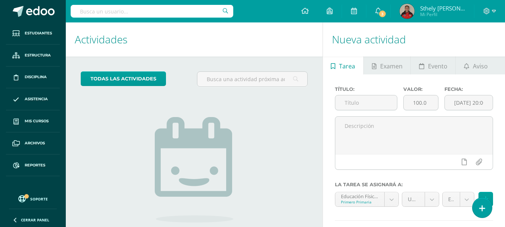
click at [139, 11] on input "text" at bounding box center [152, 11] width 163 height 13
type input "nina orellana"
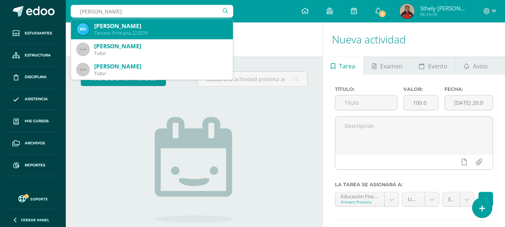
click at [127, 33] on div "Tercero Primaria 222076" at bounding box center [160, 33] width 133 height 6
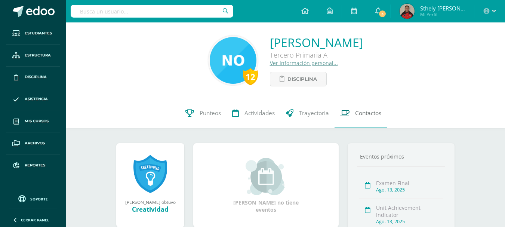
click at [363, 117] on span "Contactos" at bounding box center [368, 113] width 26 height 8
